Goal: Transaction & Acquisition: Purchase product/service

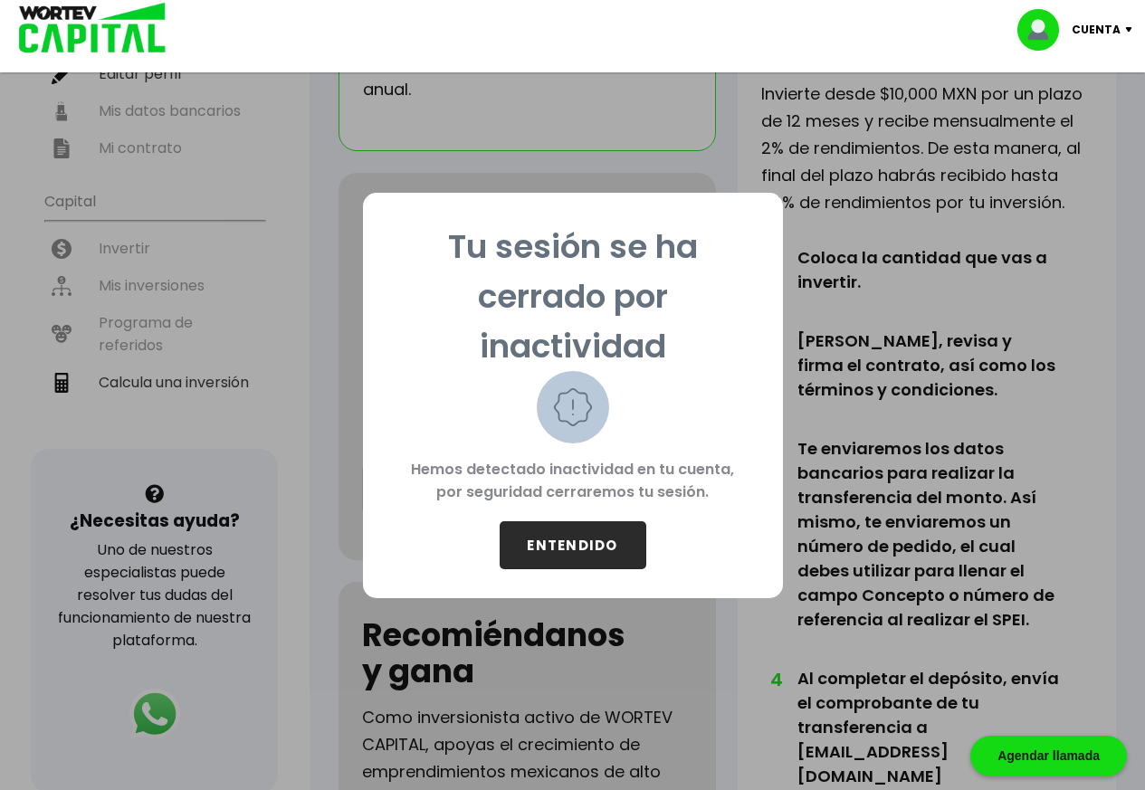
scroll to position [272, 0]
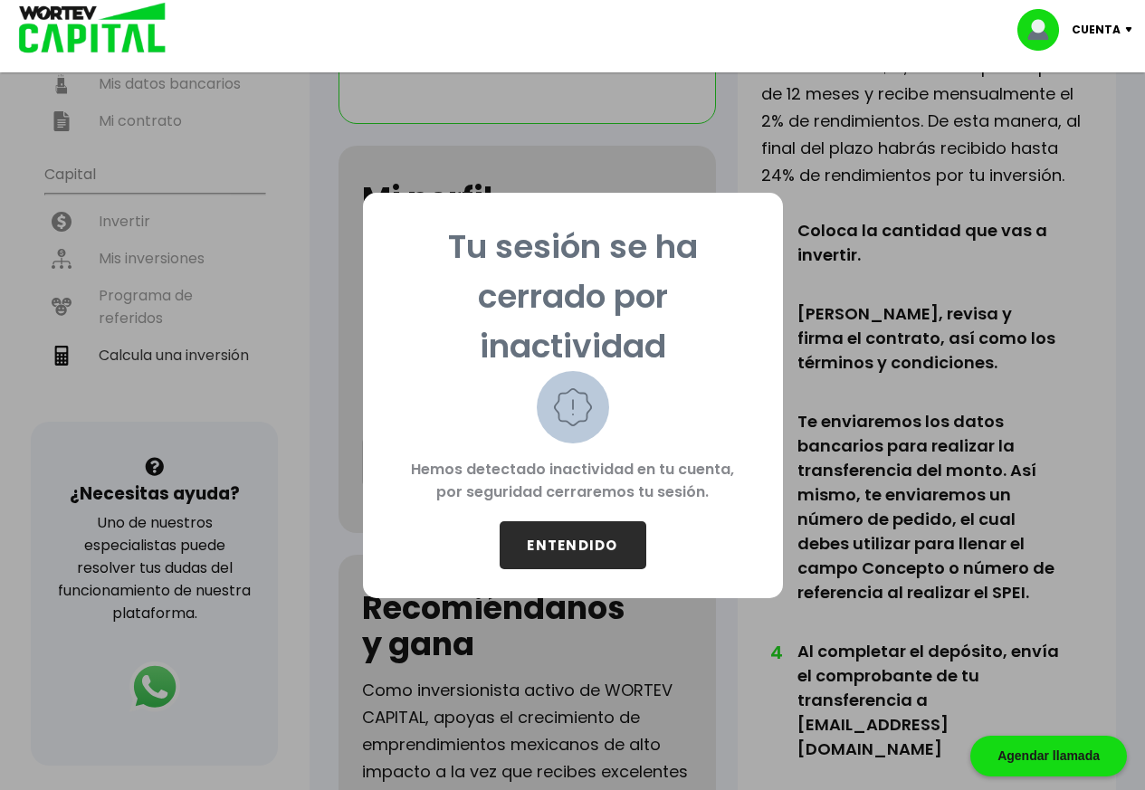
click at [558, 546] on button "ENTENDIDO" at bounding box center [573, 545] width 147 height 48
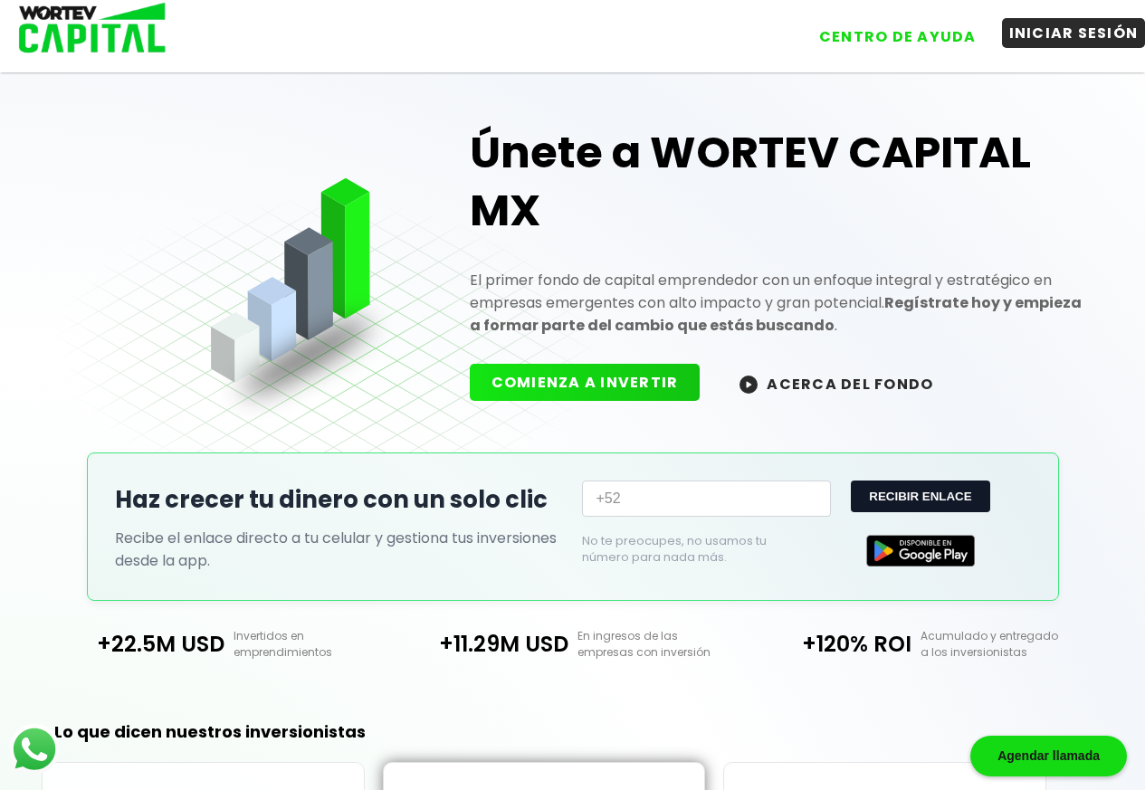
click at [1094, 30] on button "INICIAR SESIÓN" at bounding box center [1074, 33] width 144 height 30
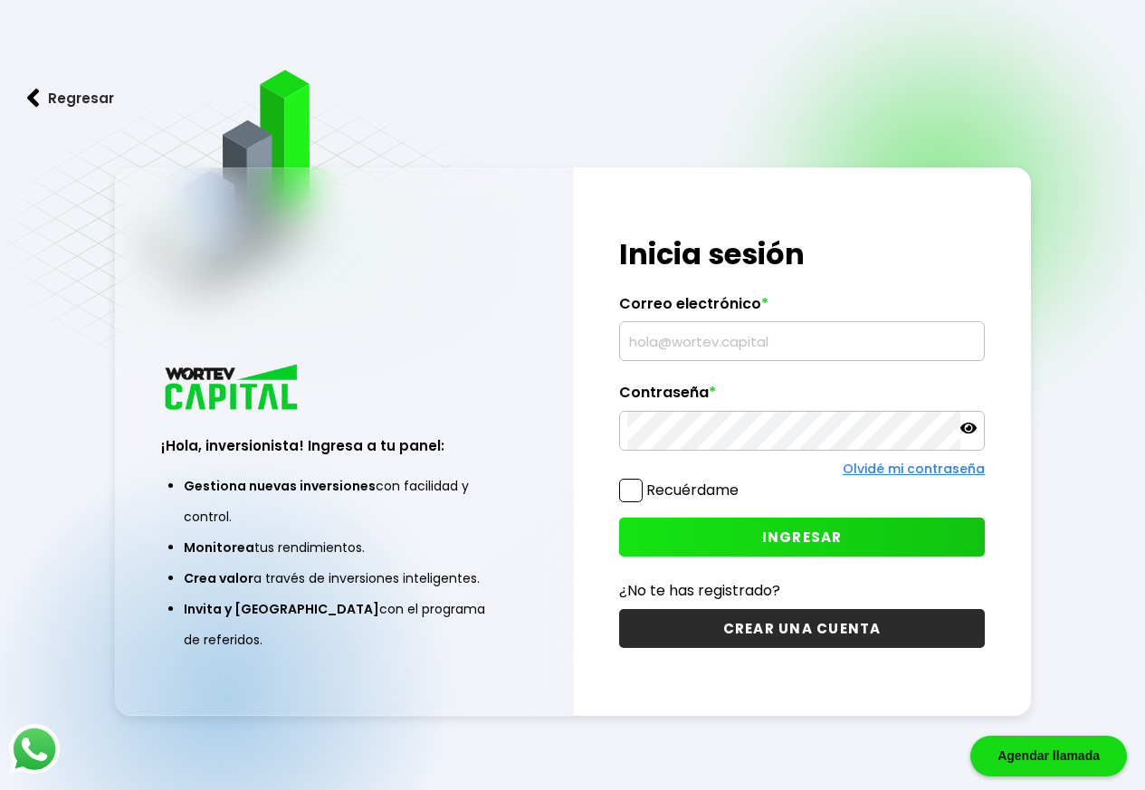
type input "[EMAIL_ADDRESS][DOMAIN_NAME]"
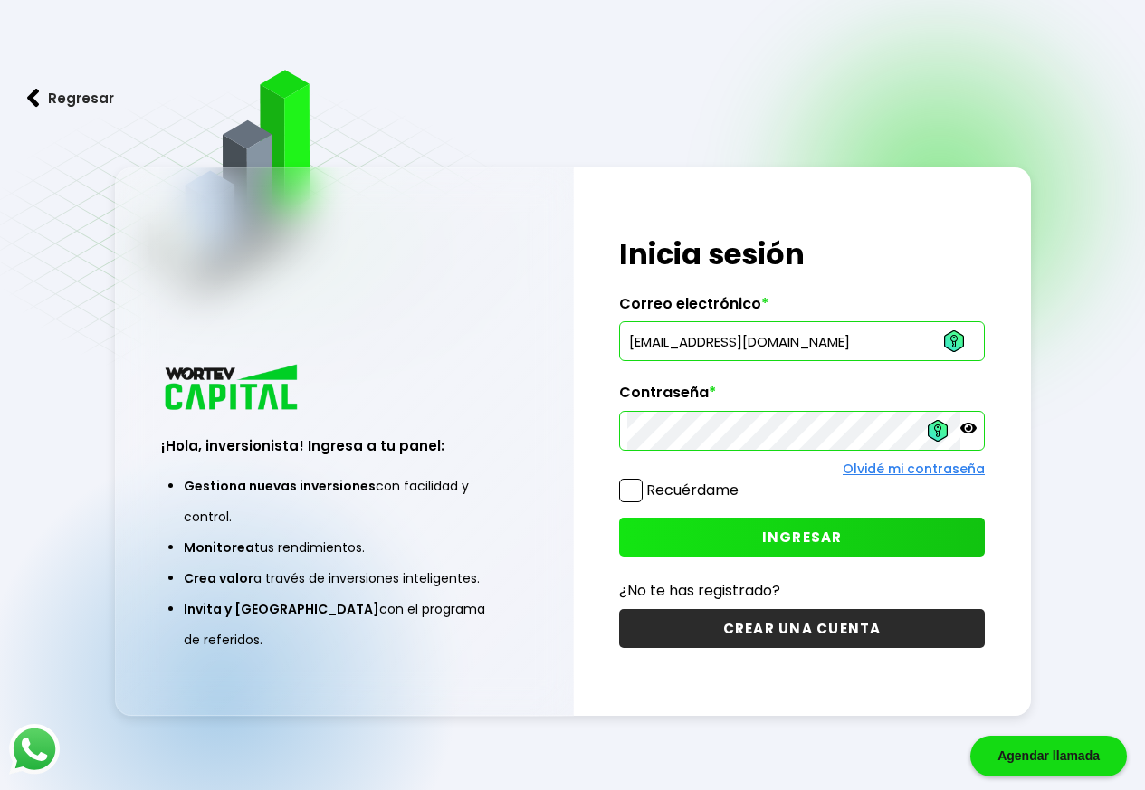
click at [630, 491] on span at bounding box center [631, 491] width 24 height 24
click at [742, 482] on input "Recuérdame" at bounding box center [742, 482] width 0 height 0
click at [798, 539] on span "INGRESAR" at bounding box center [802, 537] width 81 height 19
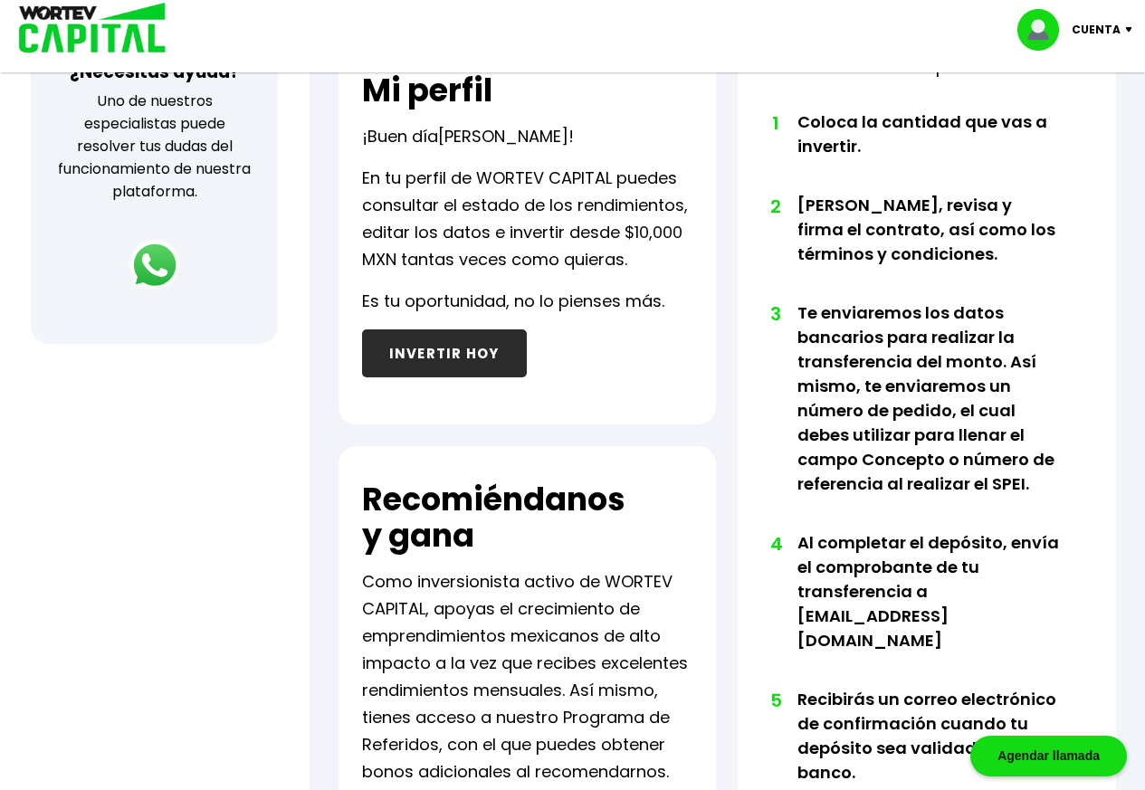
scroll to position [665, 0]
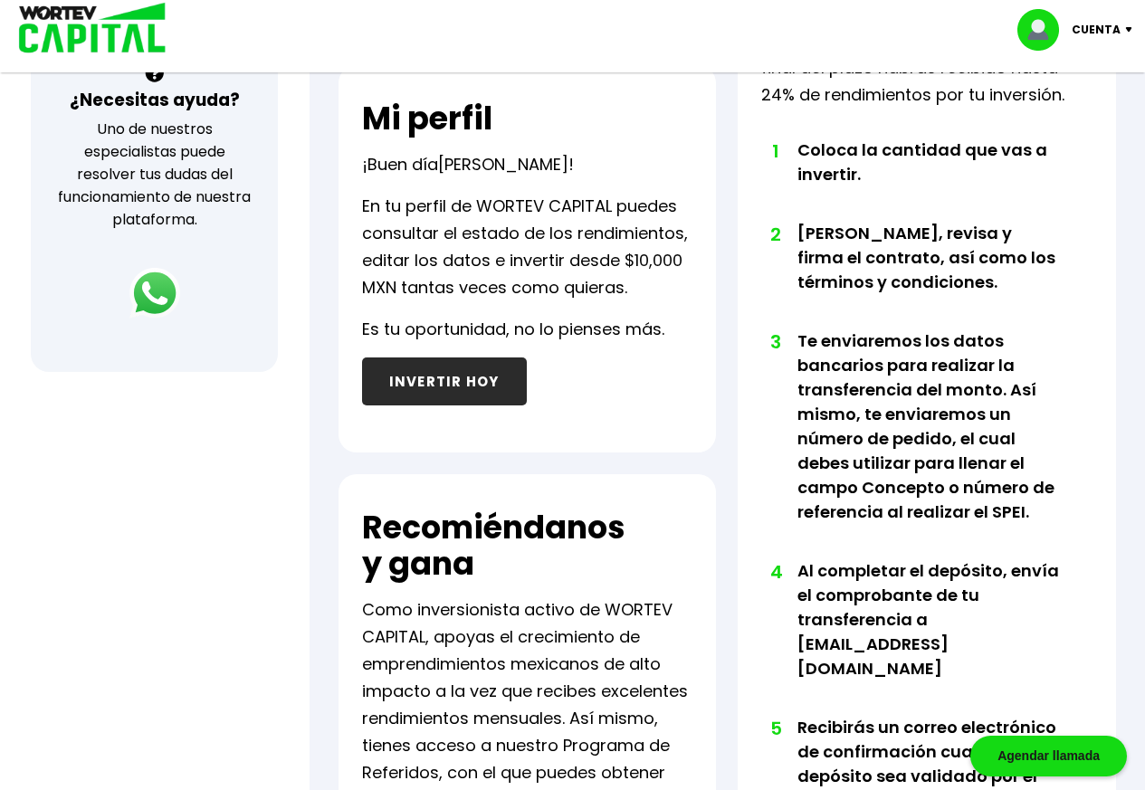
click at [453, 387] on button "INVERTIR HOY" at bounding box center [444, 382] width 165 height 48
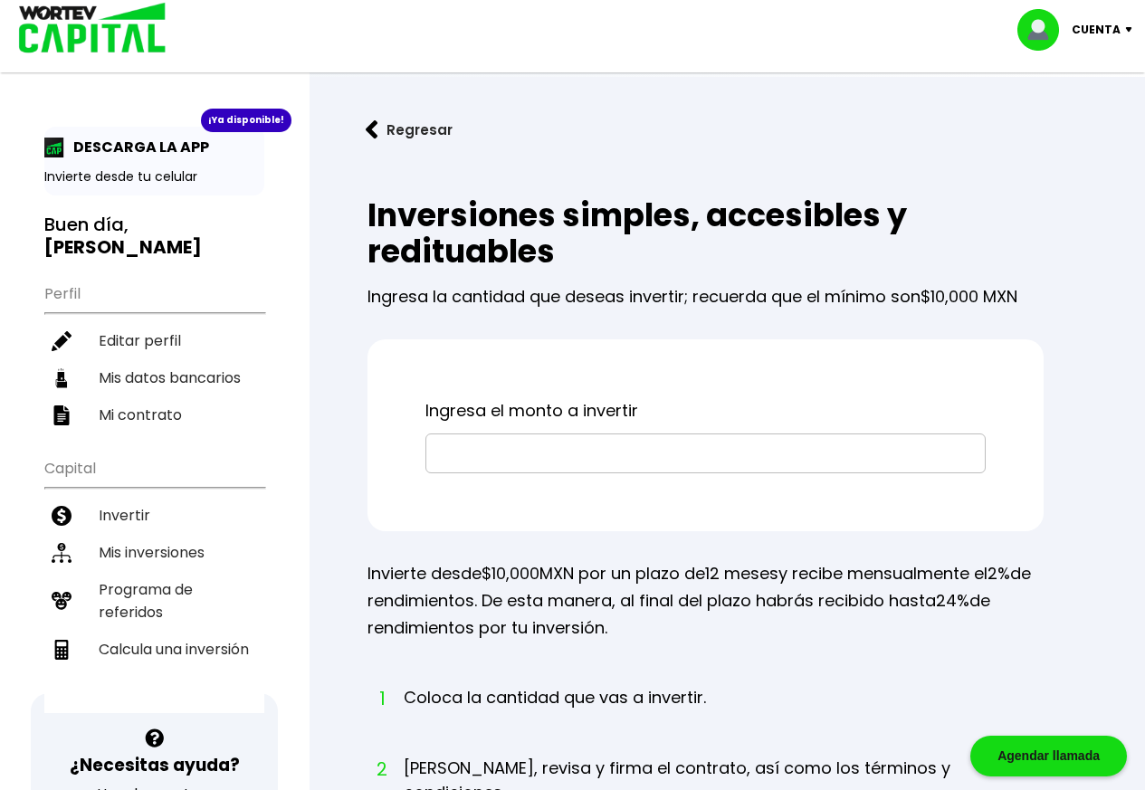
click at [502, 457] on input "text" at bounding box center [706, 454] width 544 height 38
type input "$50,000"
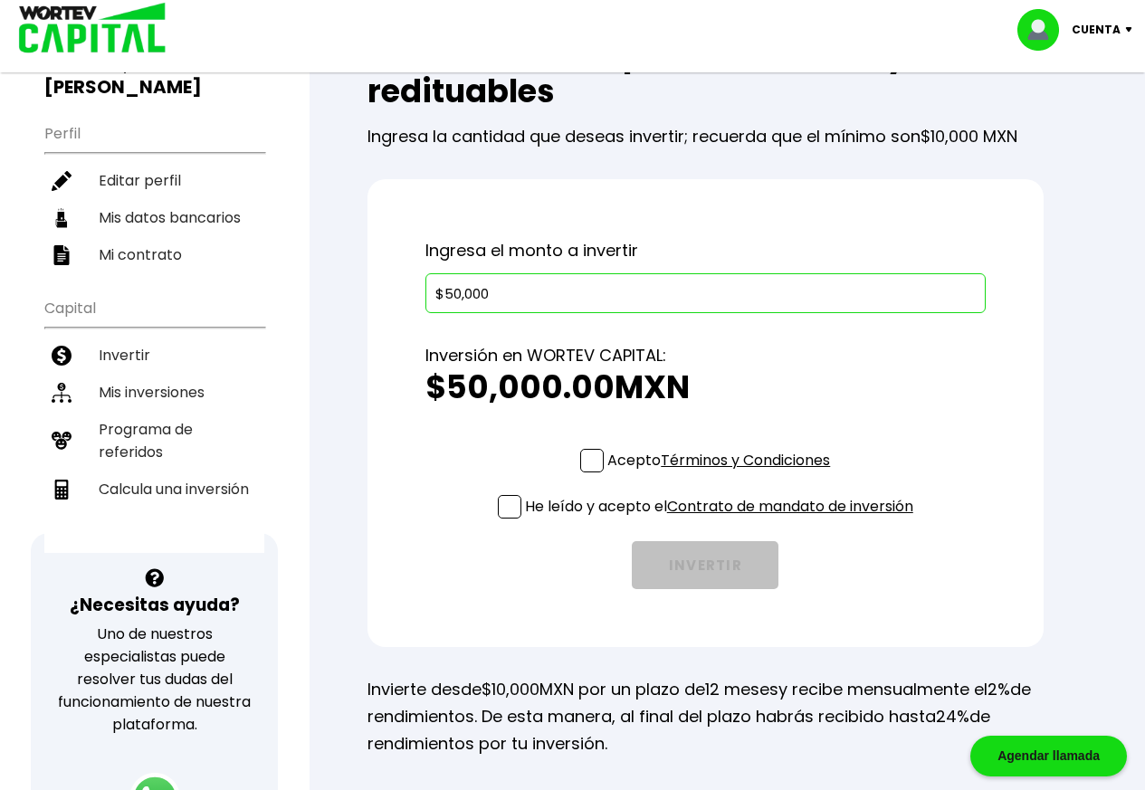
scroll to position [181, 0]
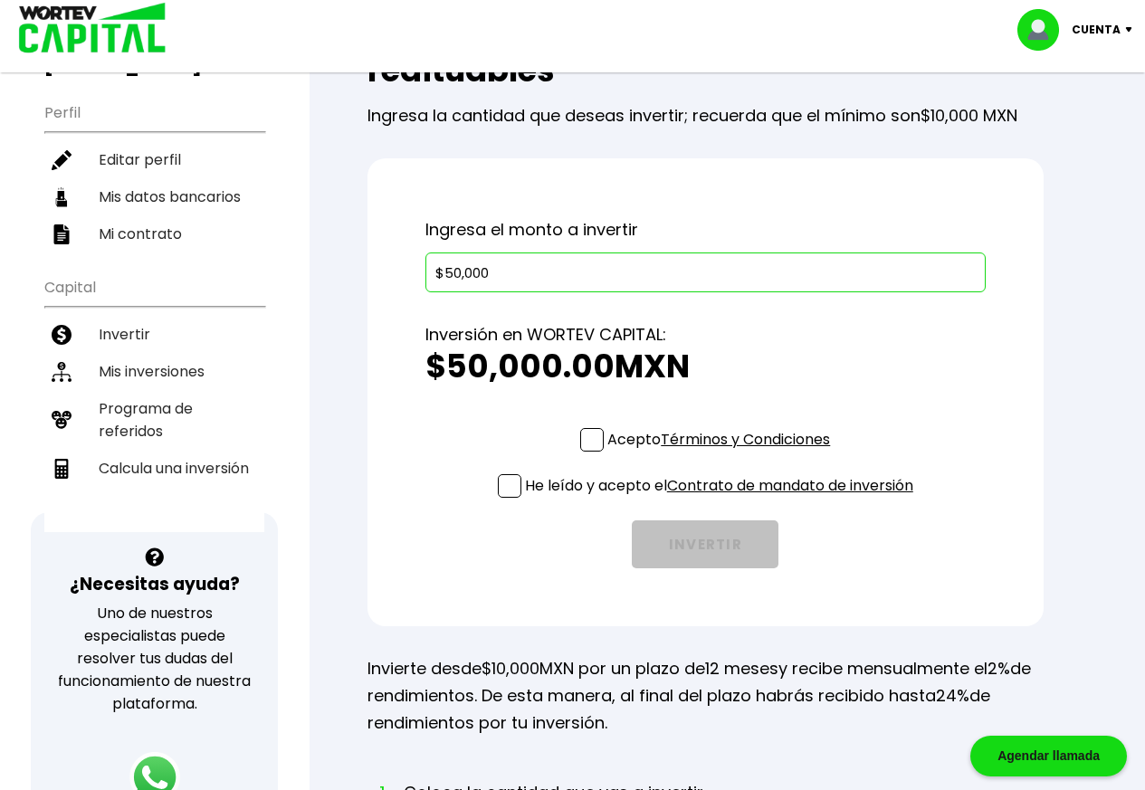
click at [587, 441] on span at bounding box center [592, 440] width 24 height 24
click at [722, 454] on input "Acepto Términos y Condiciones" at bounding box center [722, 454] width 0 height 0
click at [510, 487] on span at bounding box center [510, 486] width 24 height 24
click at [722, 500] on input "He leído y acepto el Contrato de mandato de inversión" at bounding box center [722, 500] width 0 height 0
click at [698, 543] on button "INVERTIR" at bounding box center [705, 545] width 147 height 48
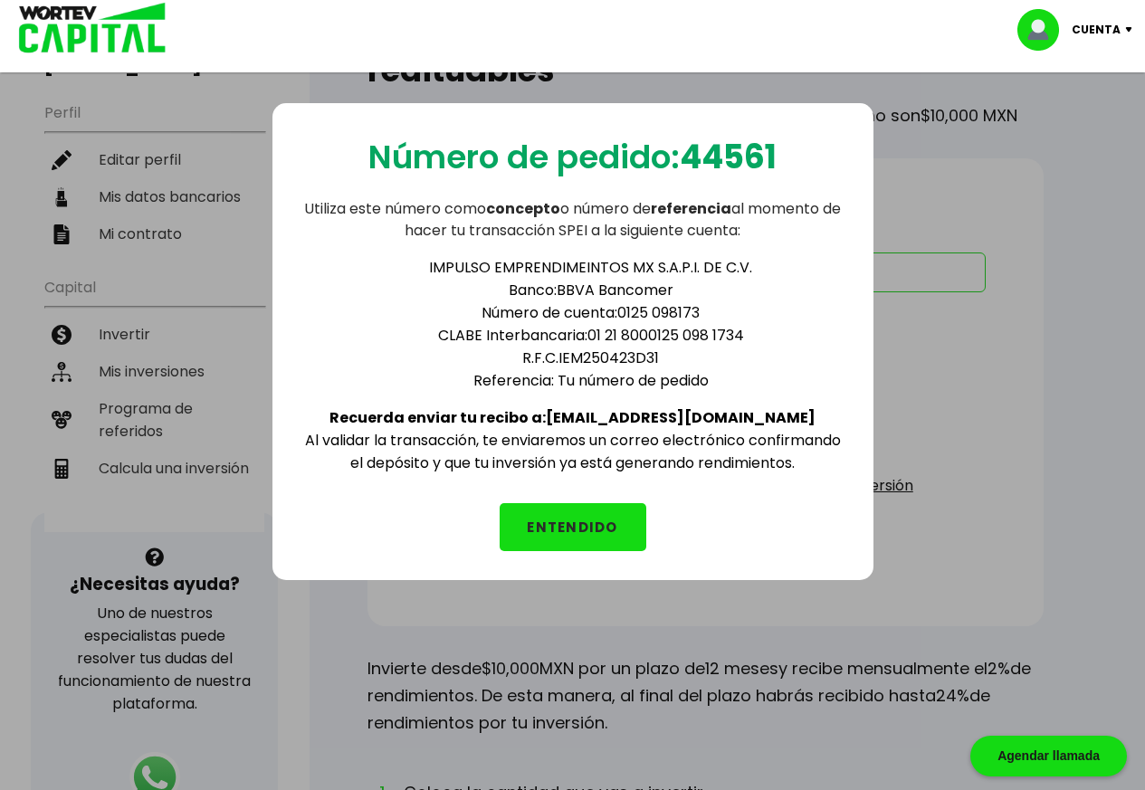
click at [591, 529] on button "ENTENDIDO" at bounding box center [573, 527] width 147 height 48
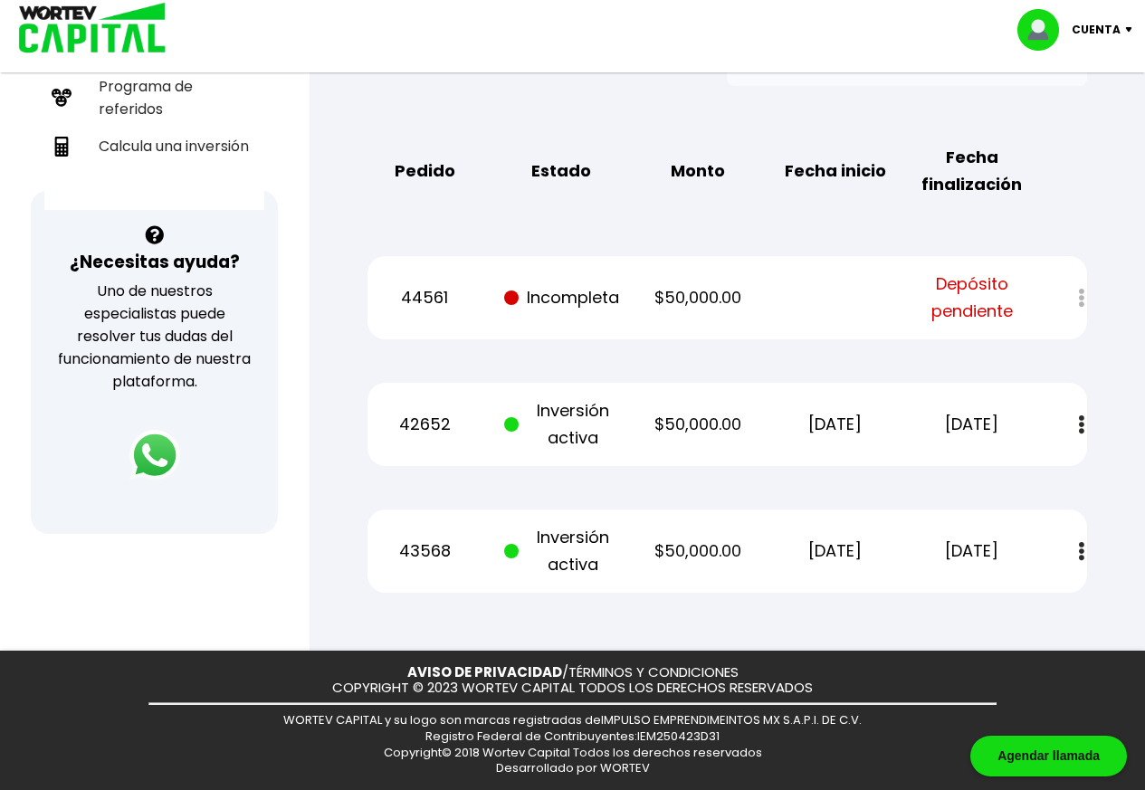
scroll to position [504, 0]
